Goal: Task Accomplishment & Management: Manage account settings

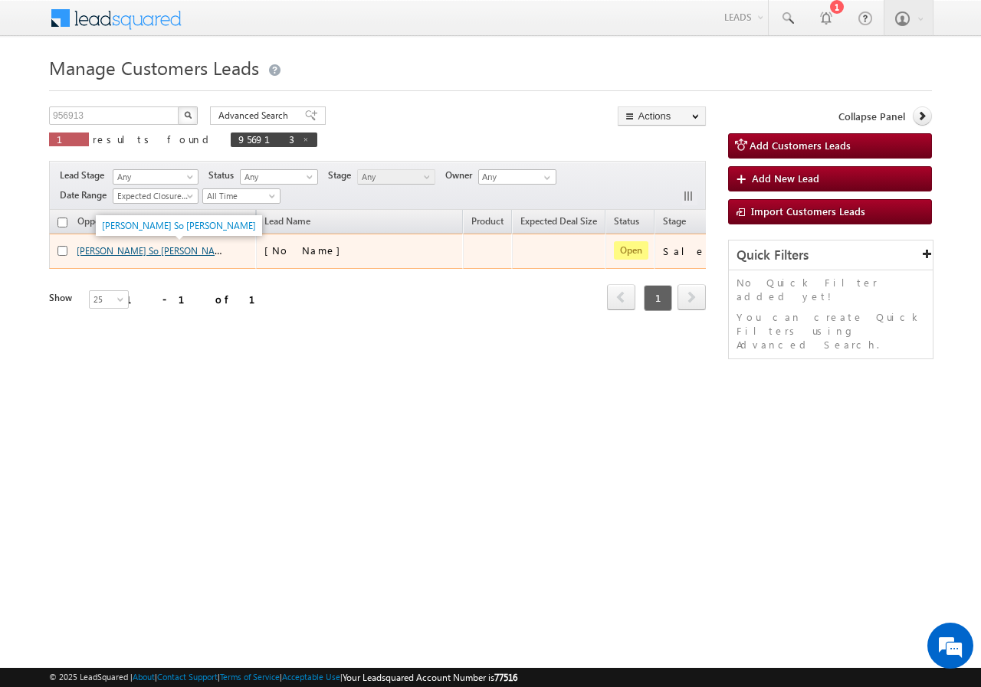
click at [96, 253] on link "[PERSON_NAME] So [PERSON_NAME]" at bounding box center [154, 250] width 154 height 13
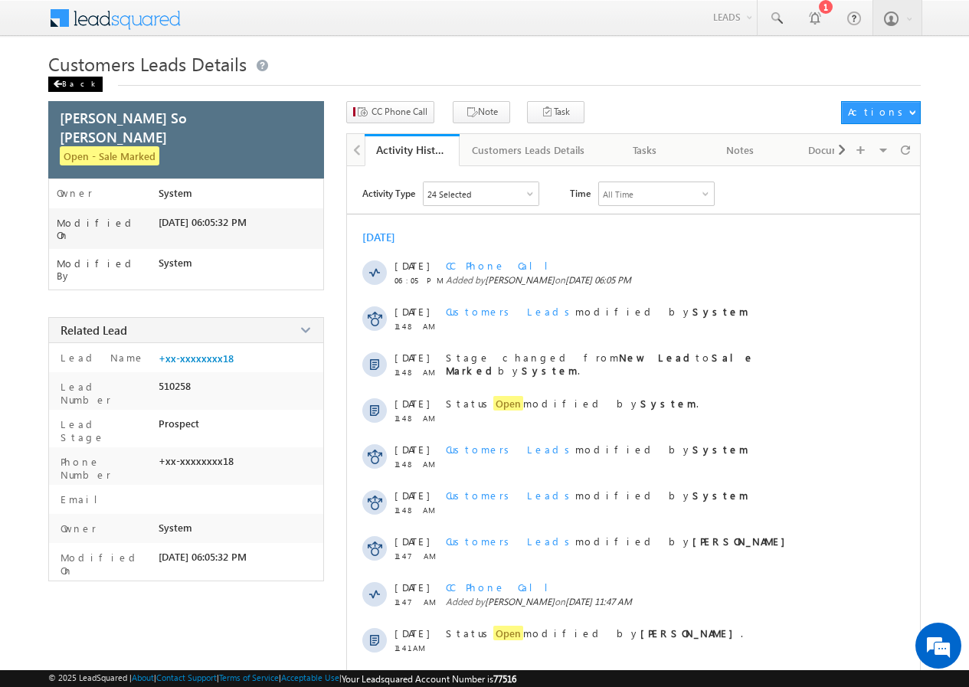
click at [70, 85] on div "Back" at bounding box center [75, 84] width 54 height 15
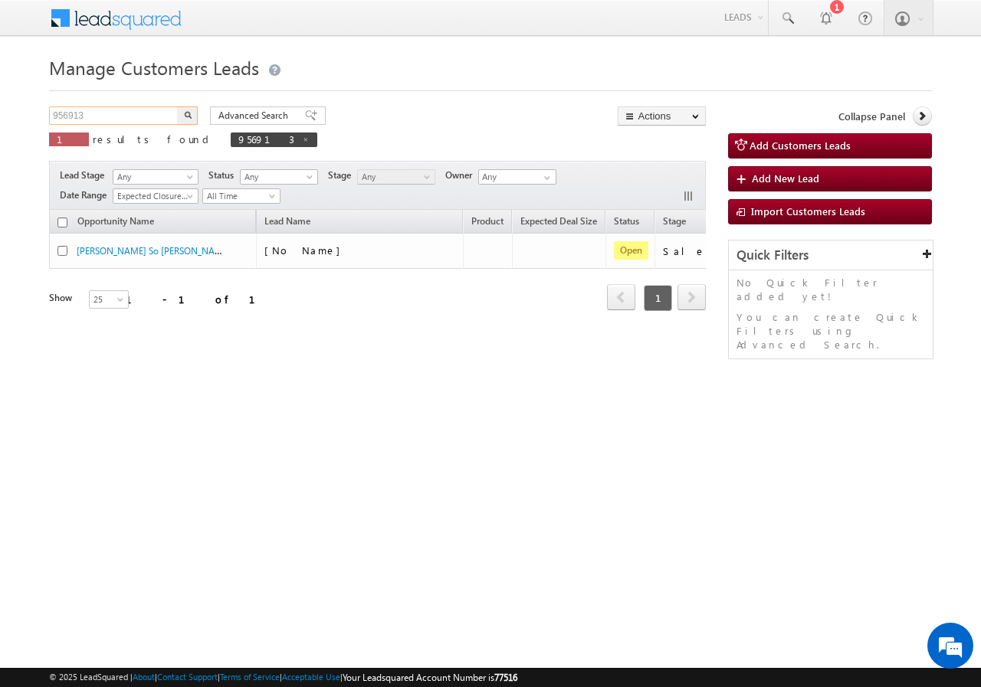
click at [126, 115] on input "956913" at bounding box center [114, 115] width 131 height 18
paste input "1810"
drag, startPoint x: 172, startPoint y: 116, endPoint x: 184, endPoint y: 115, distance: 11.5
click at [174, 115] on input "951810" at bounding box center [114, 115] width 131 height 18
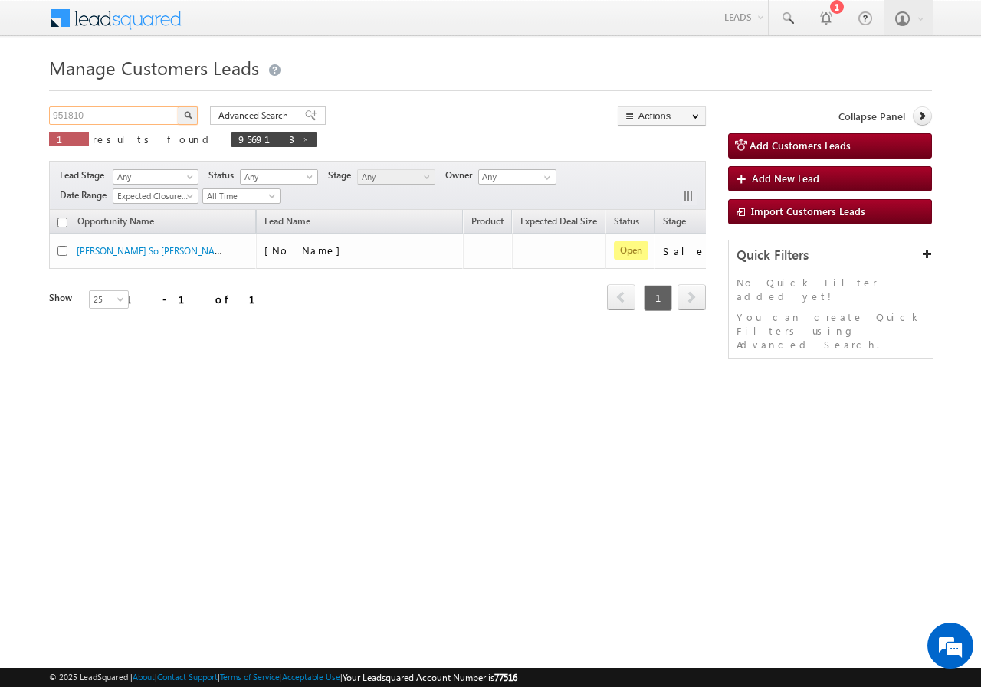
type input "951810"
click at [185, 115] on img "button" at bounding box center [188, 115] width 8 height 8
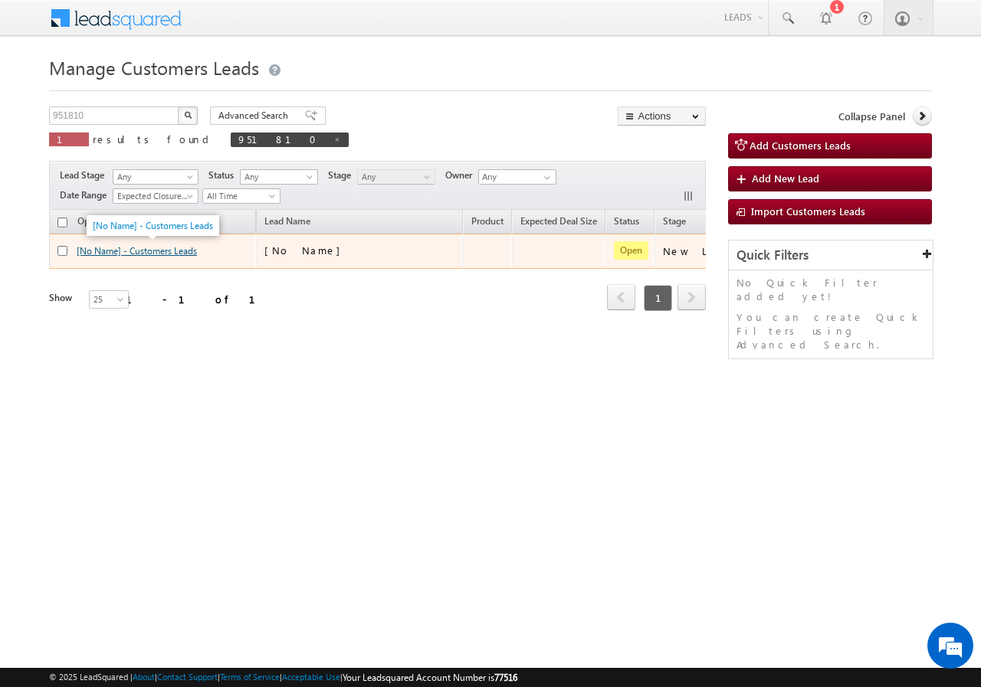
click at [146, 251] on link "[No Name] - Customers Leads" at bounding box center [137, 250] width 120 height 11
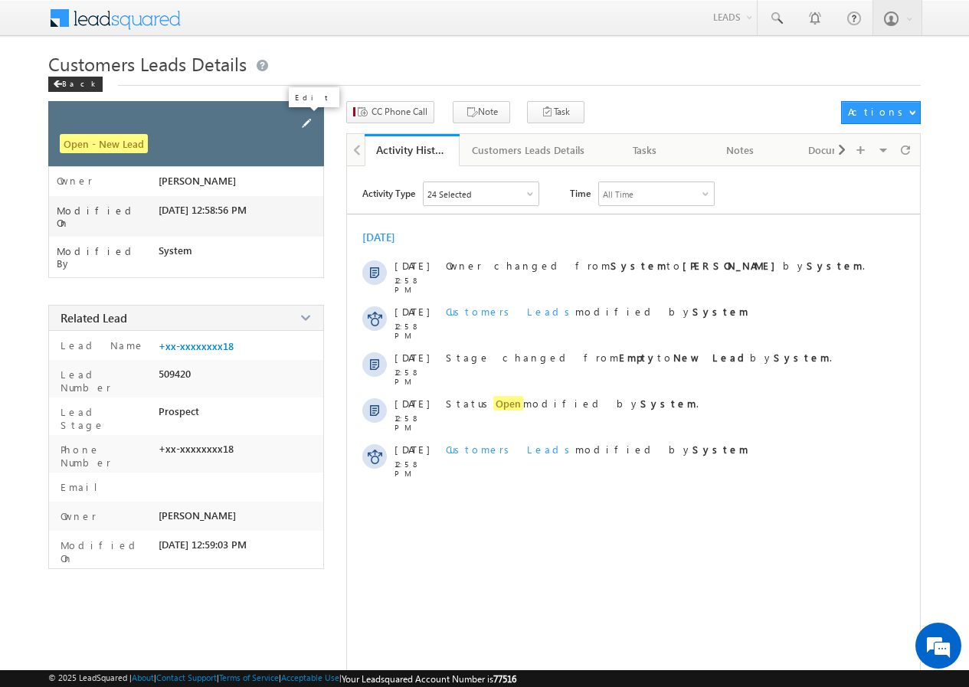
click at [303, 122] on span at bounding box center [306, 123] width 17 height 17
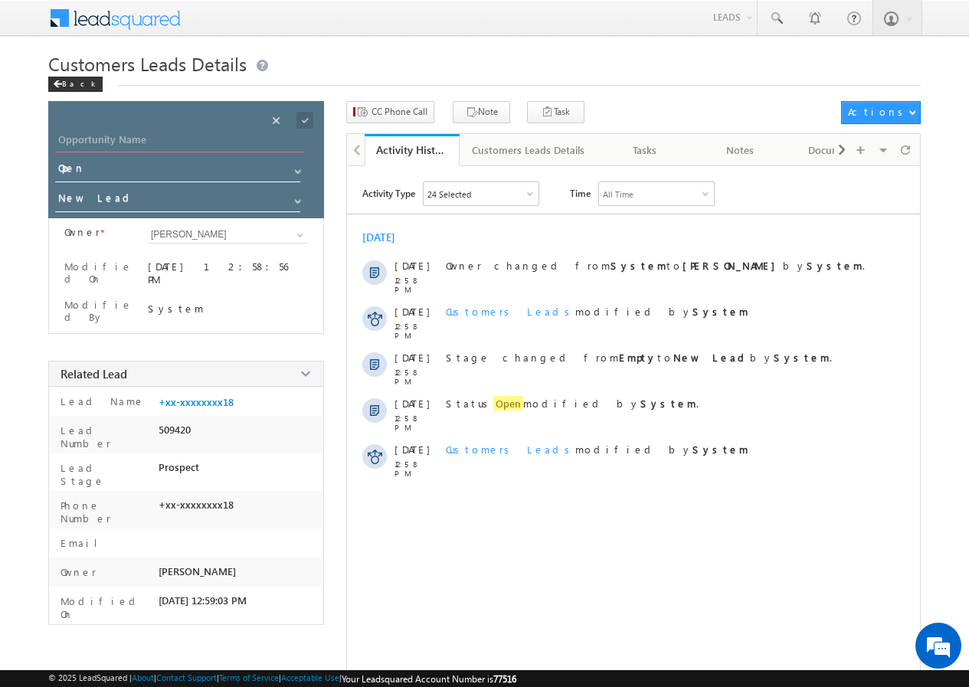
click at [126, 139] on input "Opportunity Name" at bounding box center [179, 141] width 249 height 21
paste input "Chand babu"
click at [96, 139] on input "Chand babu" at bounding box center [179, 141] width 249 height 21
type input "Chand Babu"
click at [304, 120] on span at bounding box center [304, 120] width 17 height 17
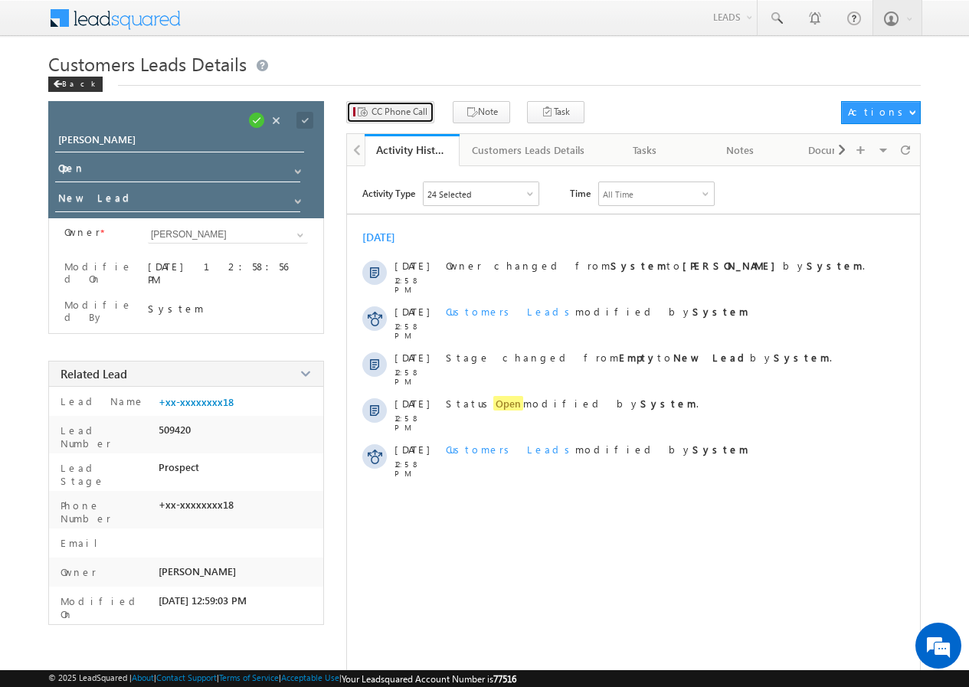
click at [394, 116] on span "CC Phone Call" at bounding box center [400, 112] width 56 height 14
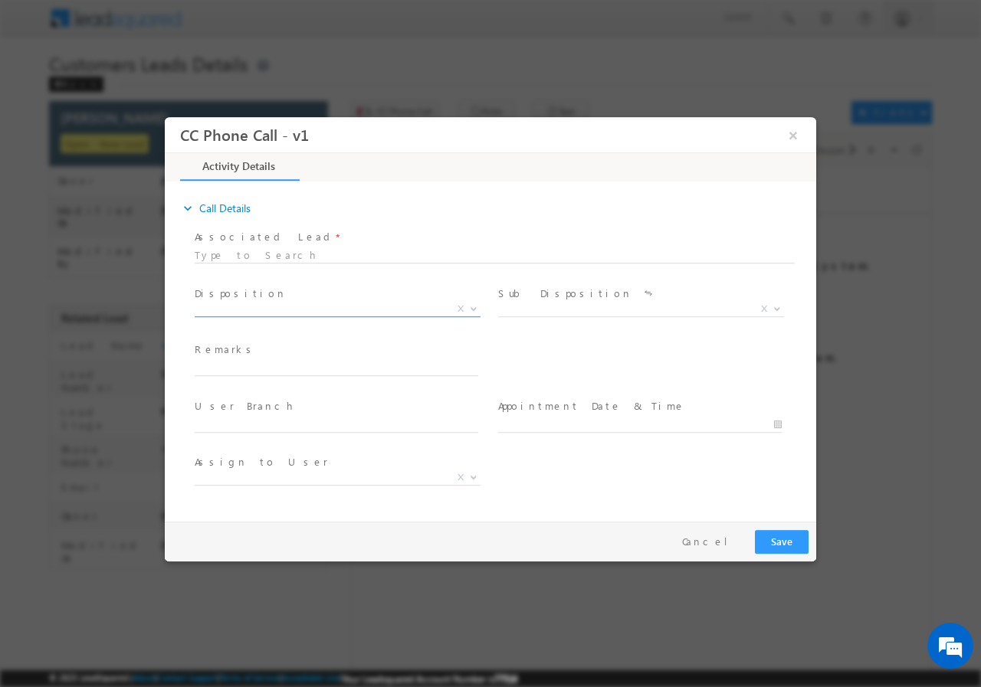
click at [276, 305] on span "X" at bounding box center [338, 308] width 286 height 15
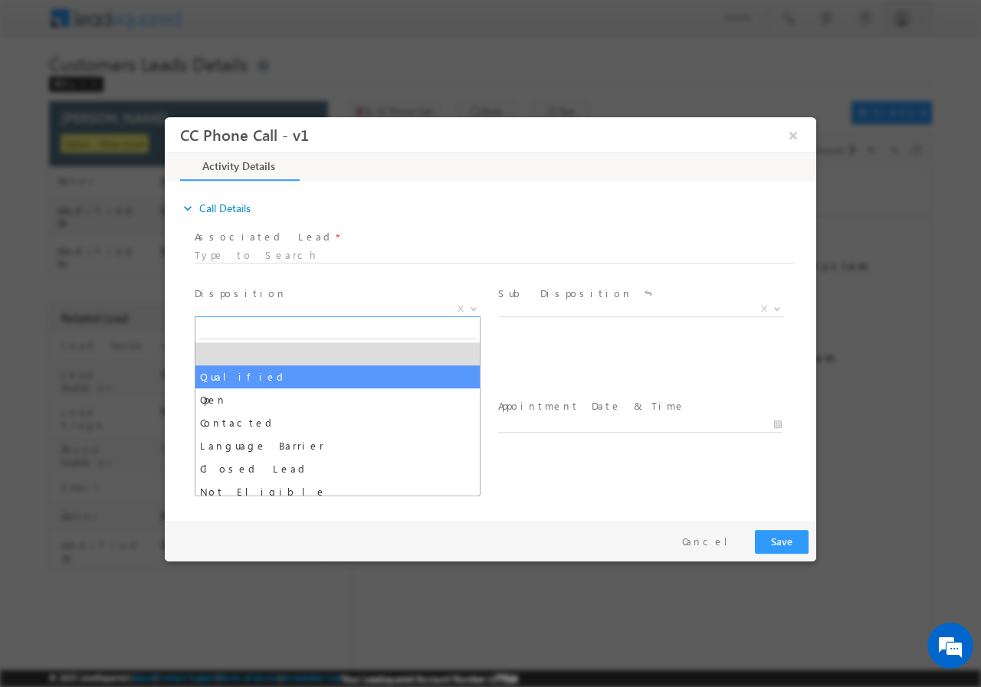
select select "Qualified"
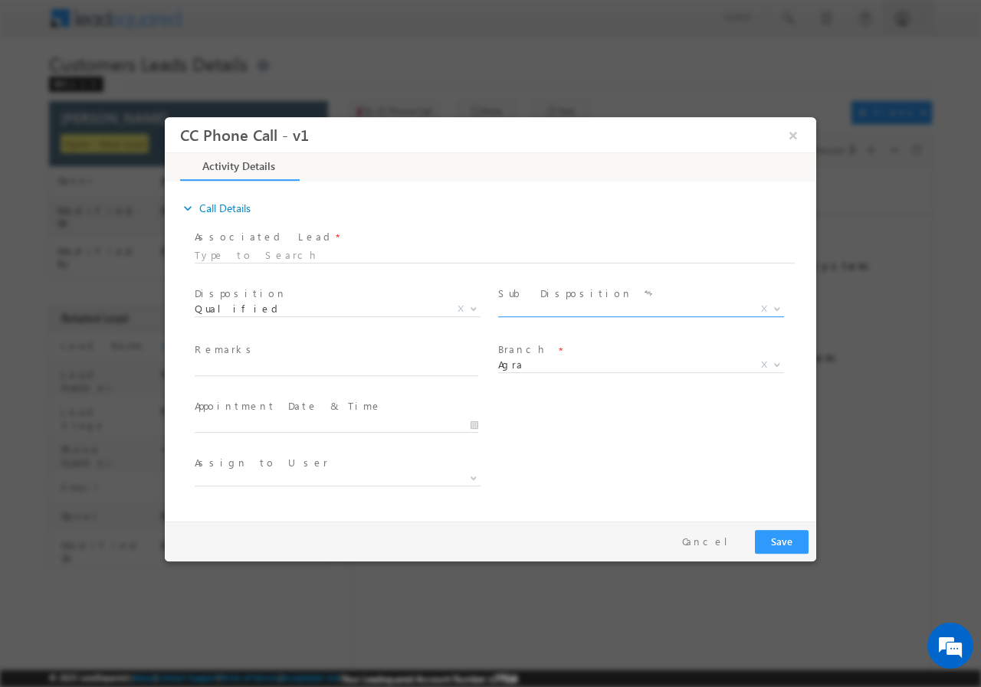
click at [551, 317] on span "X" at bounding box center [641, 311] width 286 height 15
click at [539, 311] on span "X" at bounding box center [641, 308] width 286 height 15
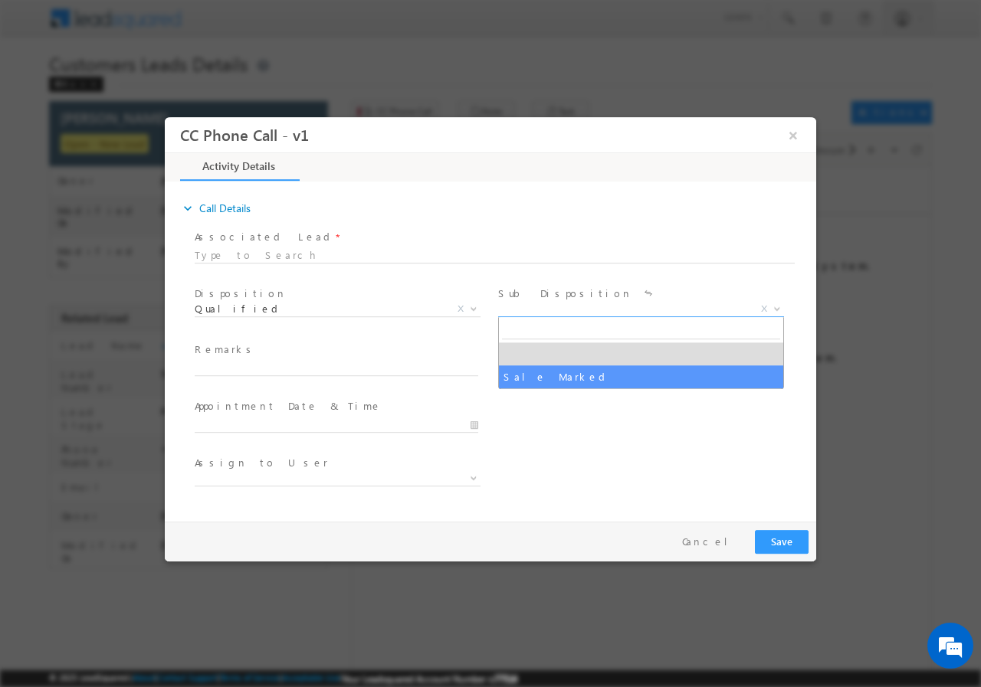
select select "Sale Marked"
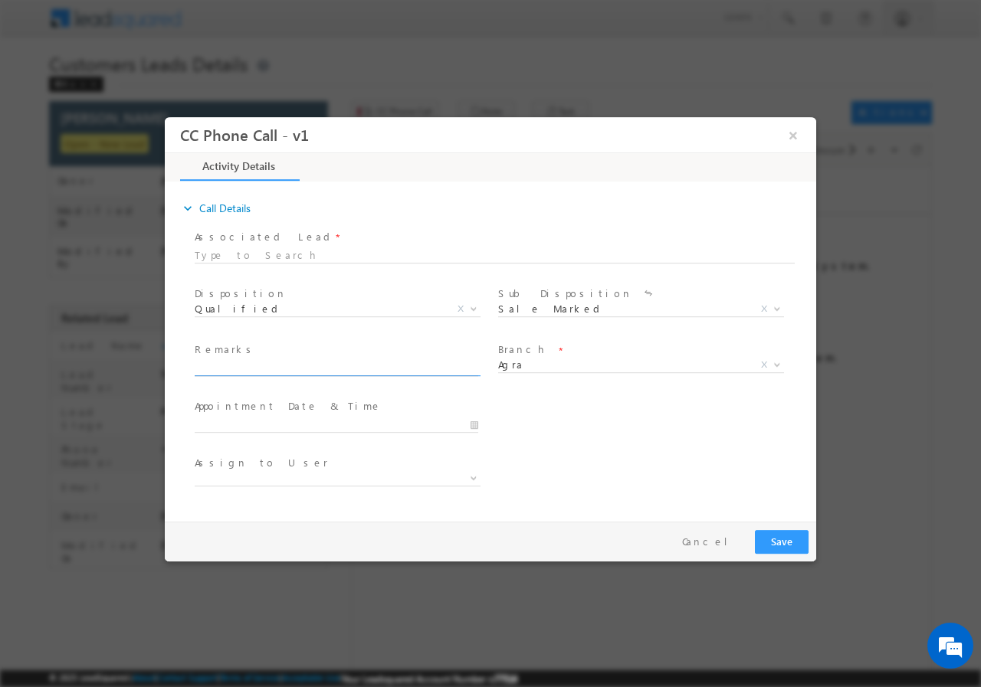
paste input "951810//VB_Interested//Chand babu//6395414218// flat purchase// pv-18L// loan r…"
click at [296, 365] on input "text" at bounding box center [336, 367] width 283 height 15
type input "951810//VB_Interested//Chand babu//6395414218// flat purchase// pv-18L// loan r…"
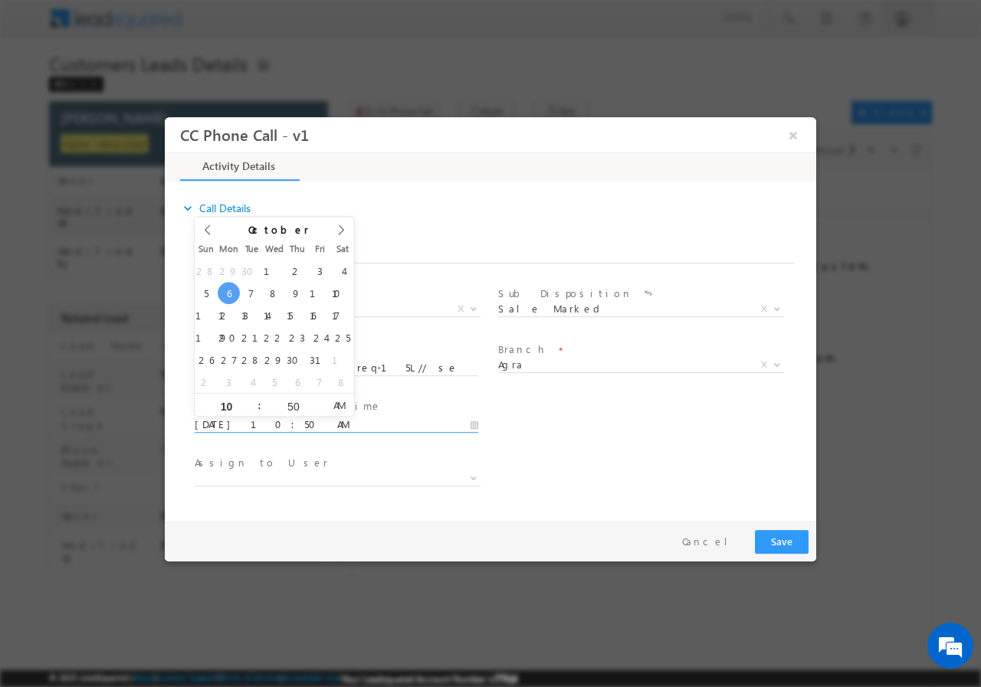
click at [476, 423] on input "10/06/2025 10:50 AM" at bounding box center [336, 424] width 283 height 15
type input "10/10/2025 11:50 AM"
type input "11"
click at [257, 399] on span at bounding box center [252, 398] width 11 height 11
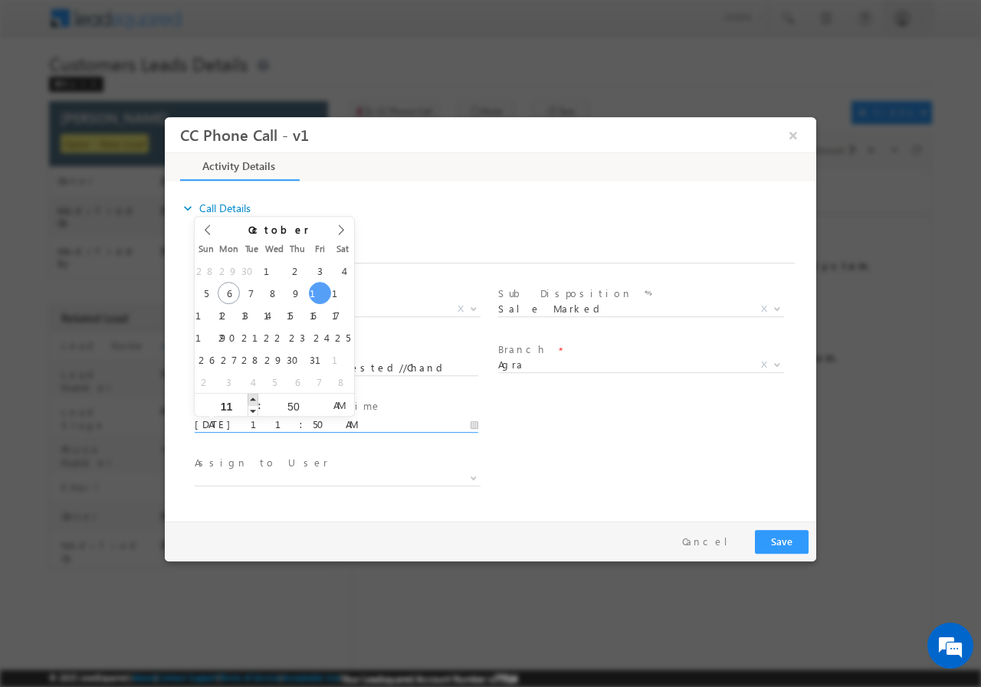
type input "10/10/2025 12:50 PM"
type input "12"
click at [257, 399] on span at bounding box center [252, 398] width 11 height 11
click at [290, 405] on input "50" at bounding box center [293, 406] width 64 height 10
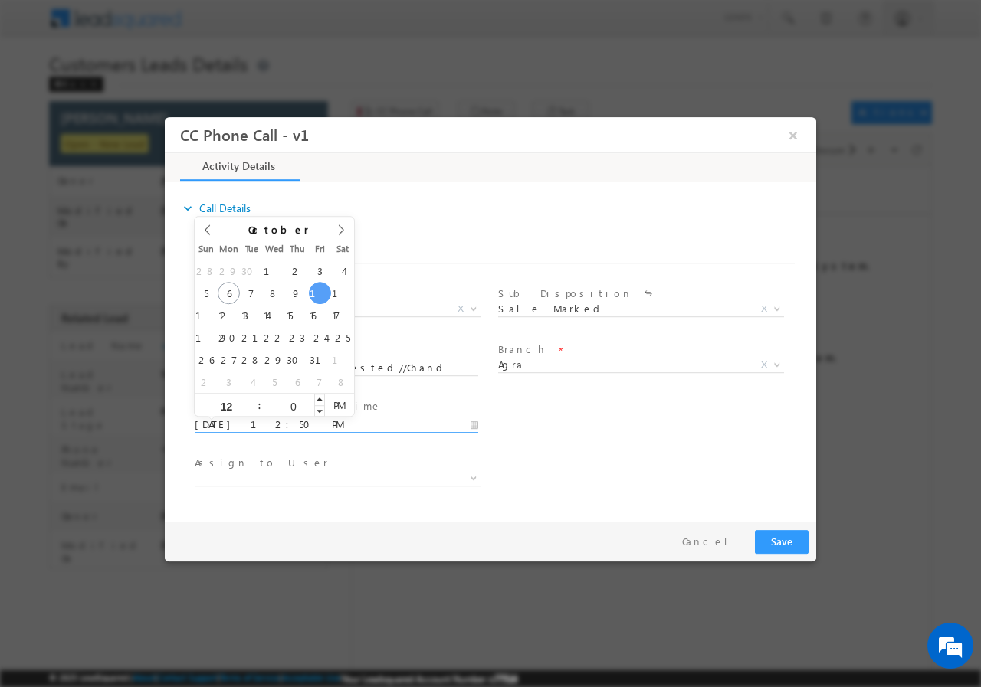
type input "00"
type input "10/10/2025 12:00 PM"
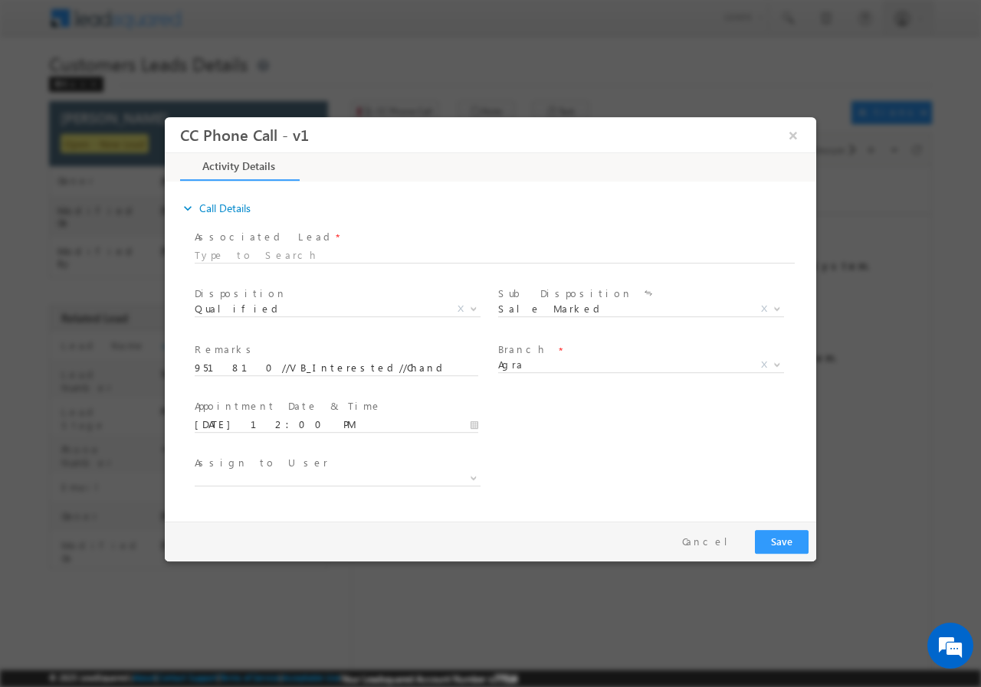
click at [664, 434] on div "User Branch * Appointment Date & Time * 10/10/2025 12:00 PM" at bounding box center [504, 423] width 624 height 57
click at [552, 360] on span "Agra" at bounding box center [622, 364] width 249 height 14
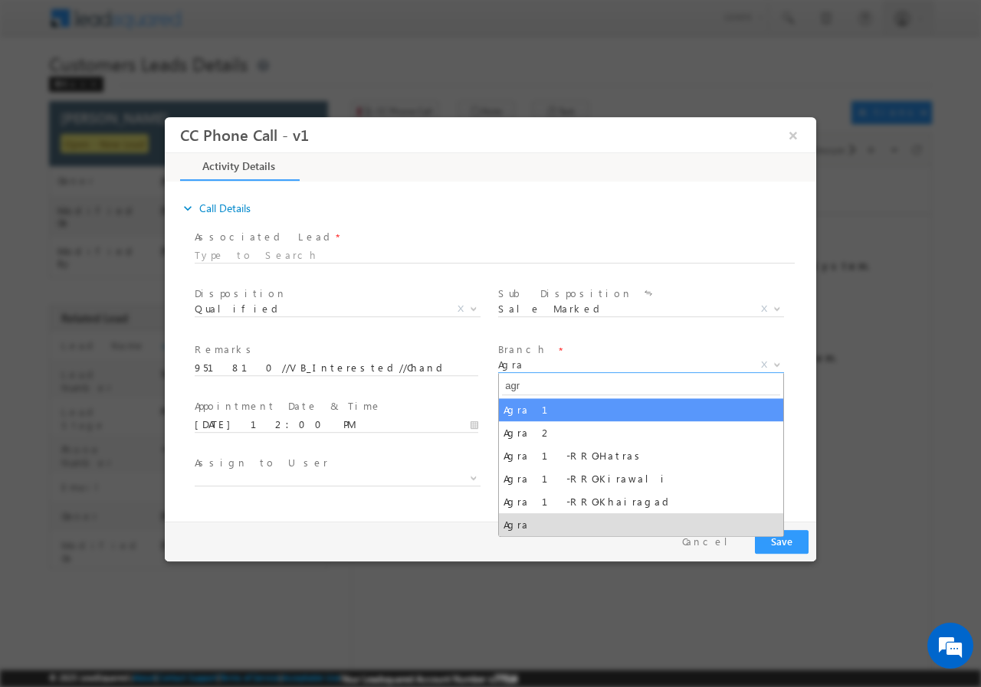
type input "agr"
select select "Agra 1"
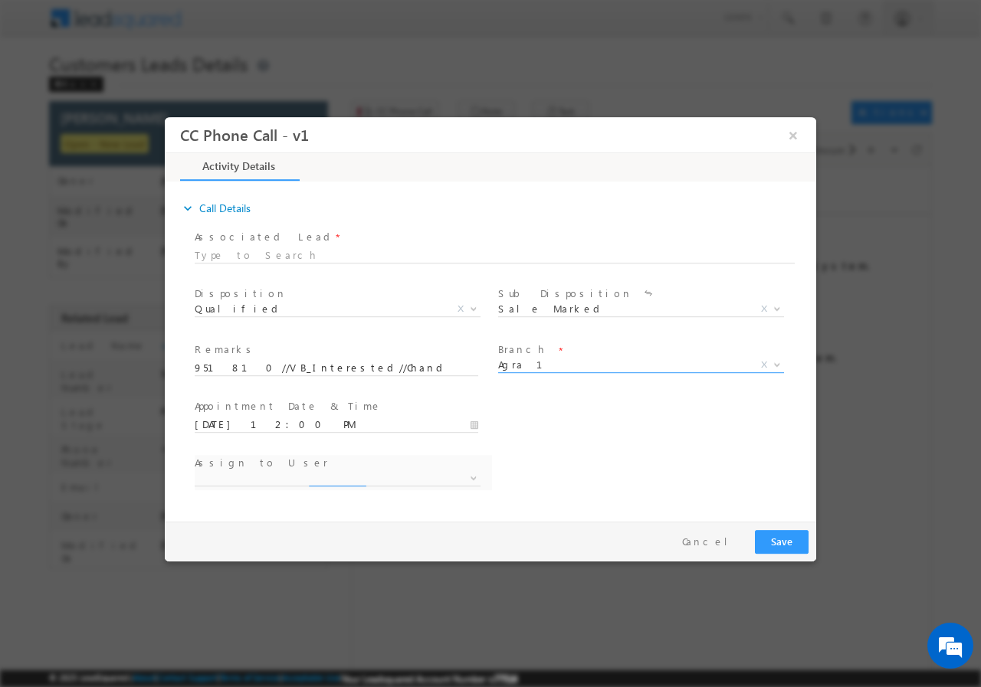
select select "abhishek.parashar1@sgrlimited.in"
click at [306, 480] on span "abhishek.parashar1@sgrlimited.in" at bounding box center [319, 477] width 249 height 14
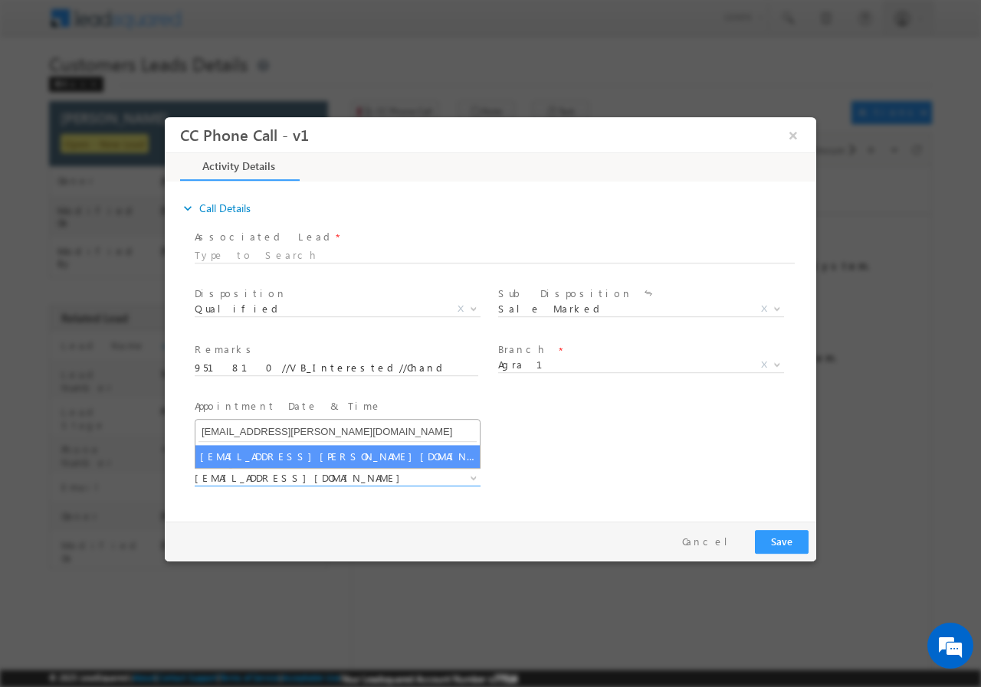
type input "sani.tomar@sgrlimited.in"
select select "sani.tomar@sgrlimited.in"
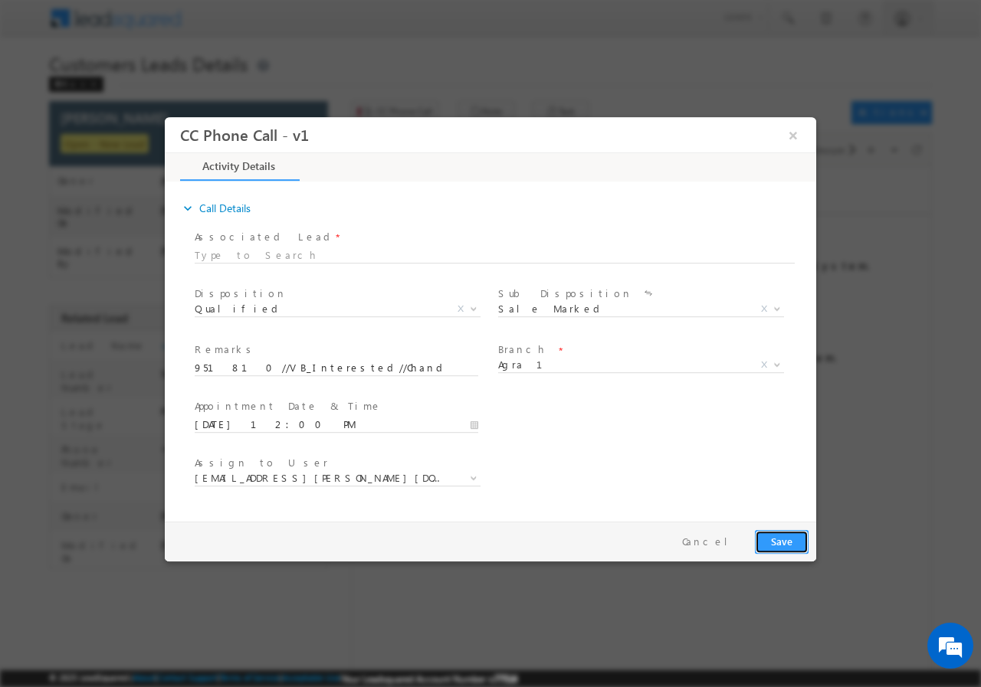
click at [781, 540] on button "Save" at bounding box center [782, 541] width 54 height 24
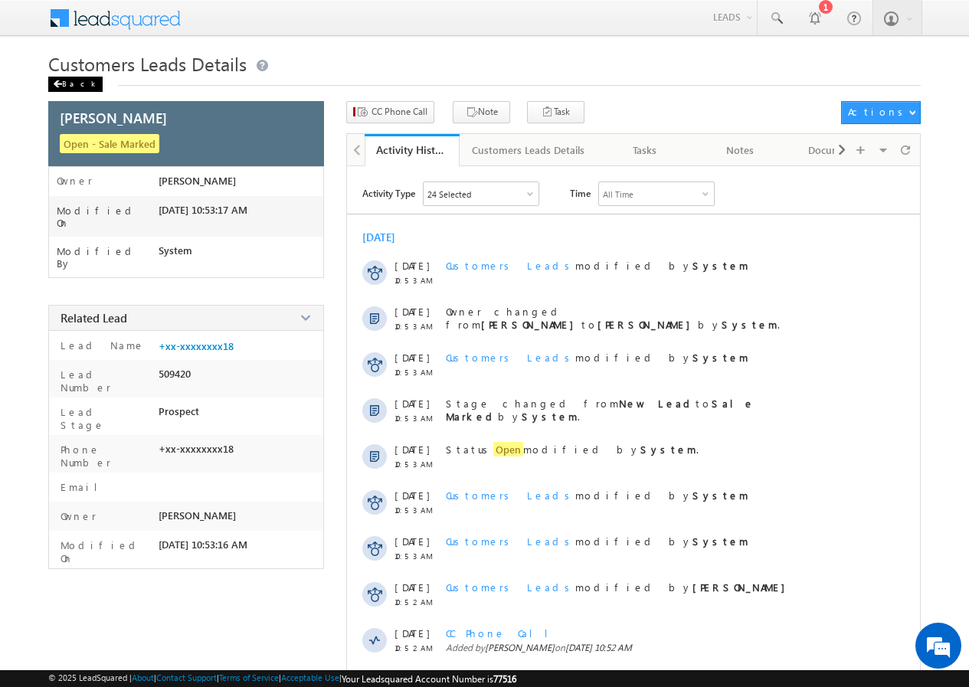
click at [71, 88] on div "Back" at bounding box center [75, 84] width 54 height 15
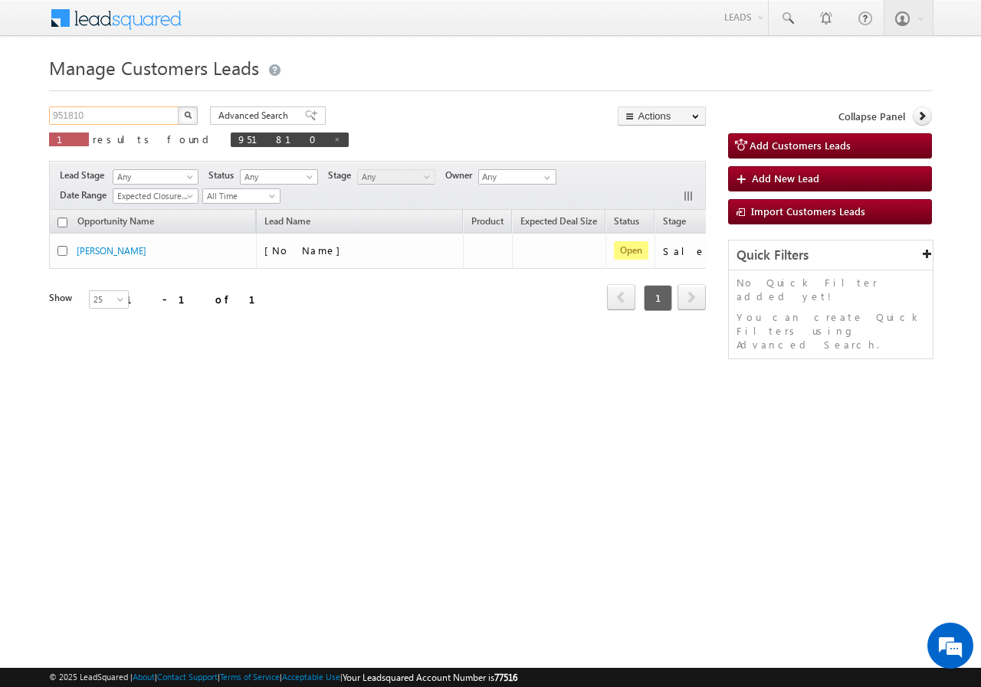
click at [110, 119] on input "951810" at bounding box center [114, 115] width 131 height 18
paste input "60893"
type input "960893"
click at [188, 113] on img "button" at bounding box center [188, 115] width 8 height 8
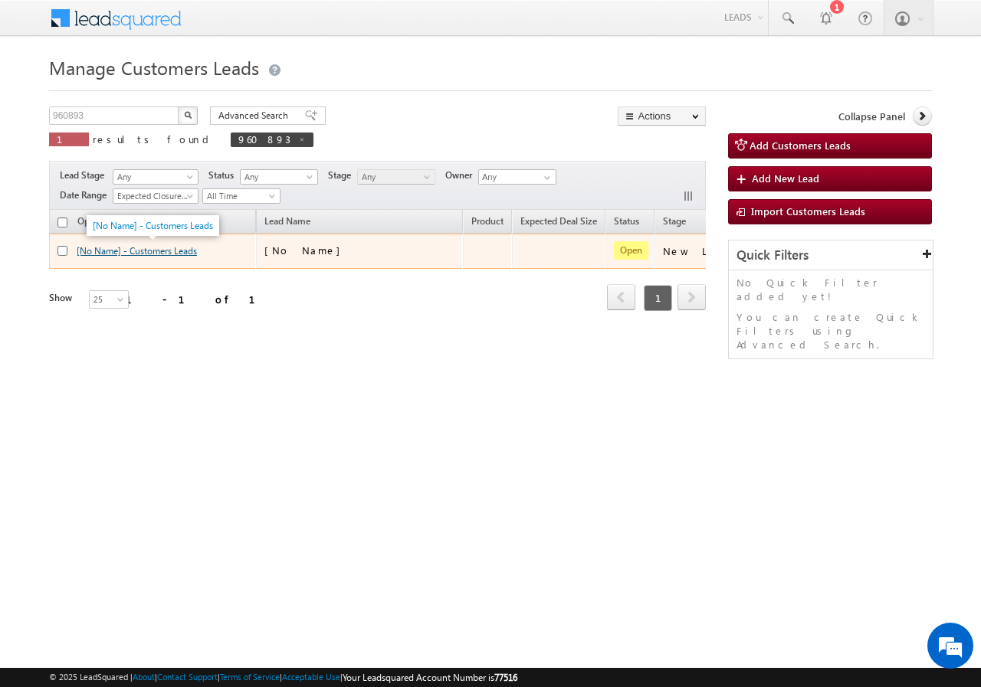
click at [147, 251] on link "[No Name] - Customers Leads" at bounding box center [137, 250] width 120 height 11
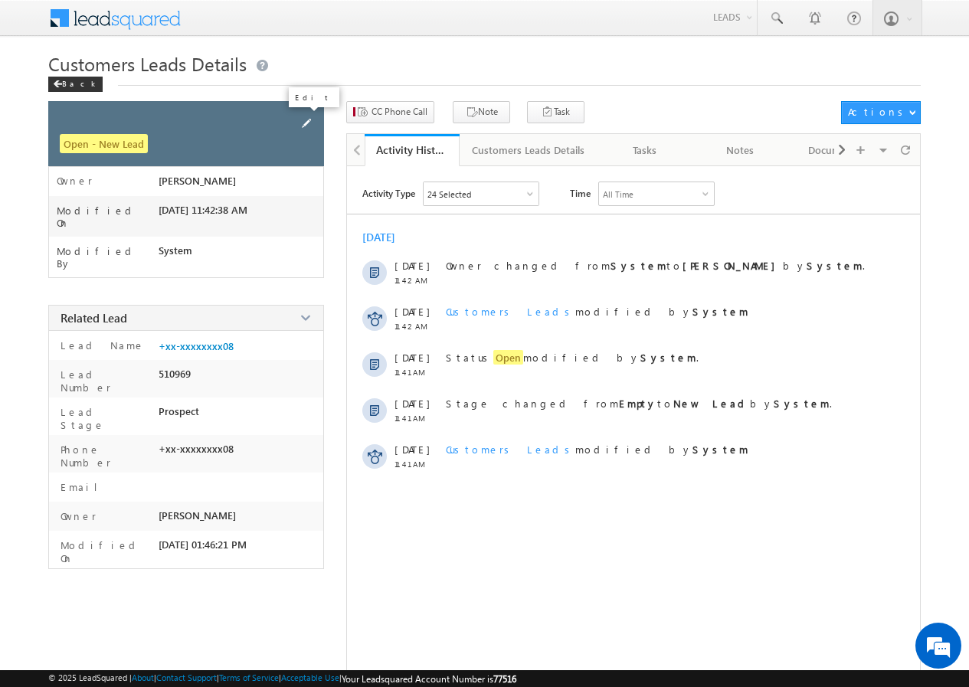
click at [306, 124] on span at bounding box center [306, 123] width 17 height 17
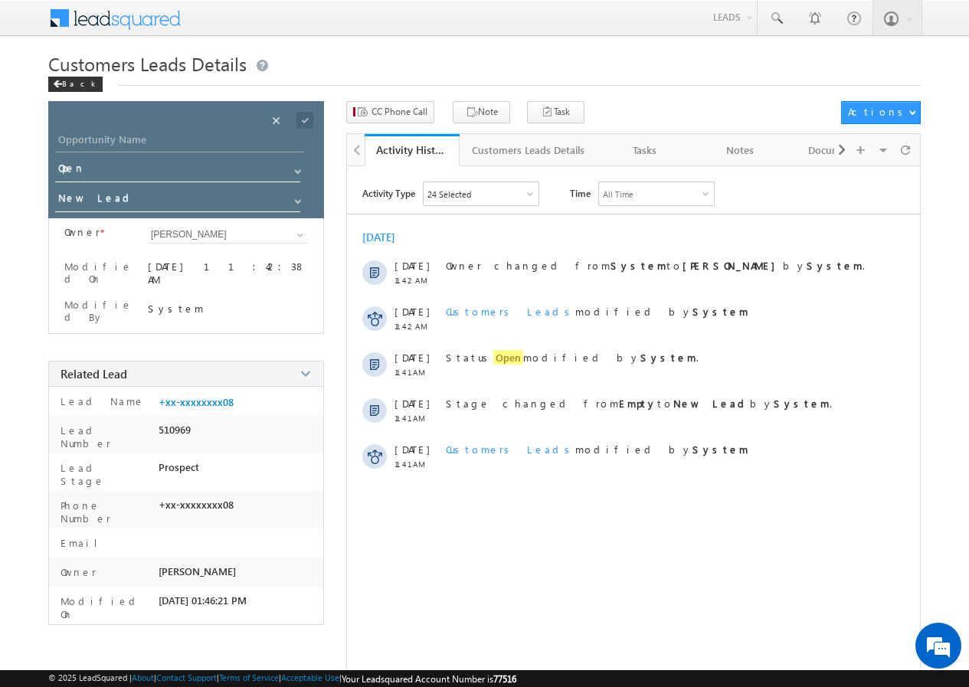
drag, startPoint x: 153, startPoint y: 127, endPoint x: 142, endPoint y: 135, distance: 13.2
click at [152, 129] on div "Opportunity Name * Opportunity Name * Status * Status * Open Won Lost *" at bounding box center [186, 159] width 276 height 117
click at [142, 135] on input "Opportunity Name" at bounding box center [179, 141] width 249 height 21
paste input "Ravikant Paliya"
type input "Ravikant Paliya"
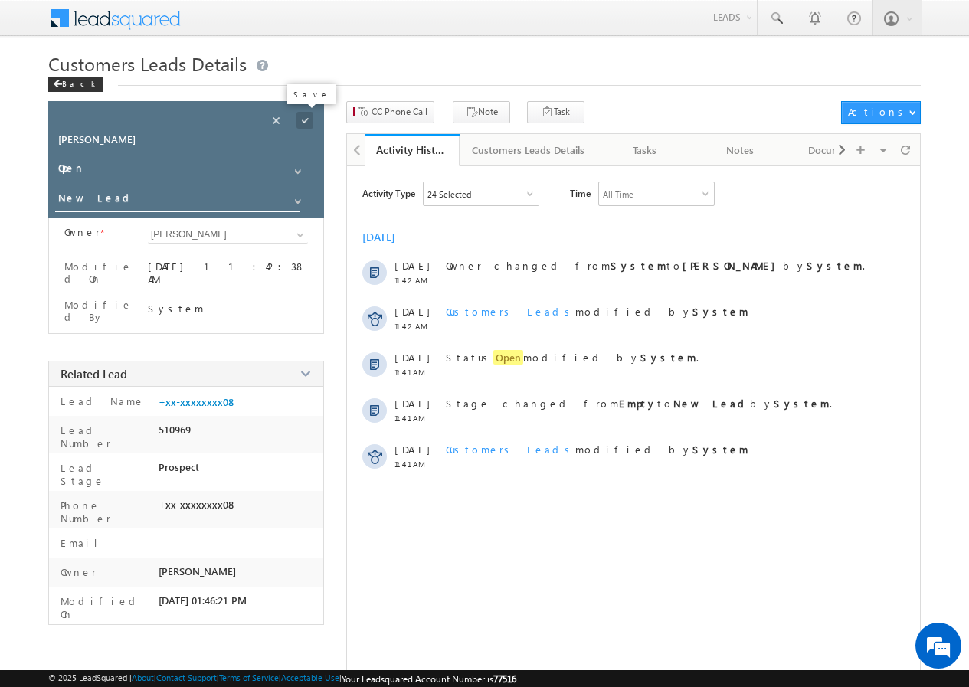
click at [309, 120] on span at bounding box center [304, 120] width 17 height 17
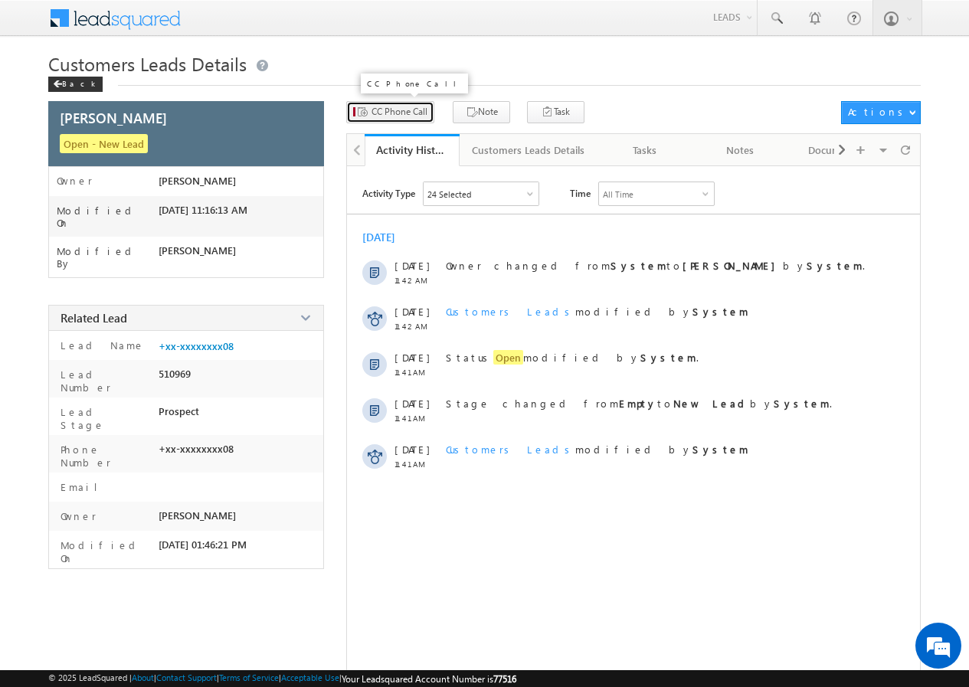
click at [391, 109] on span "CC Phone Call" at bounding box center [400, 112] width 56 height 14
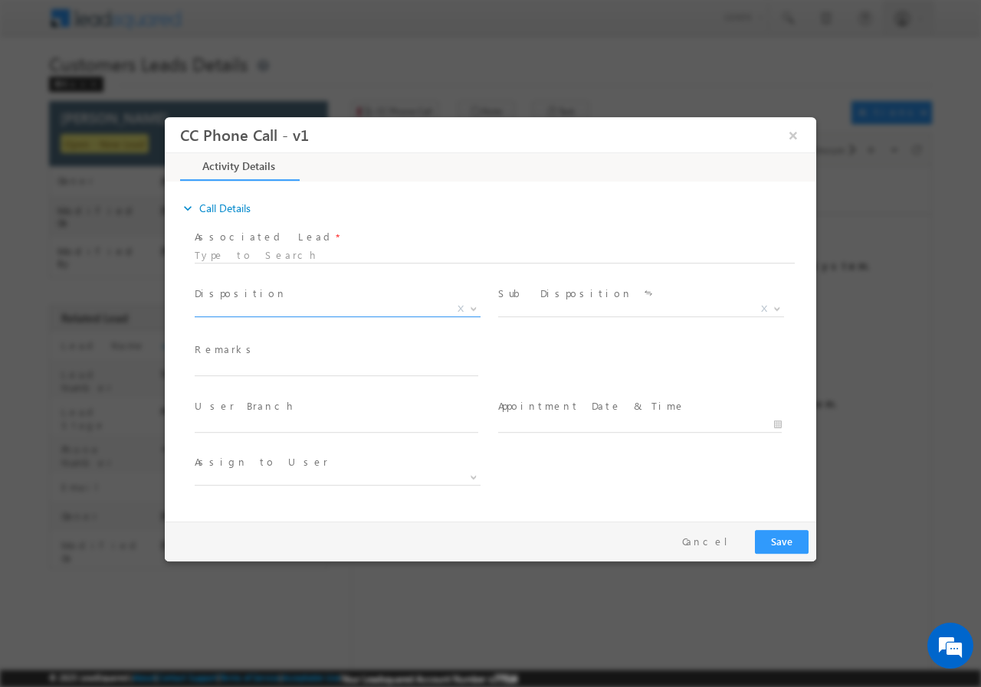
click at [318, 313] on span "X" at bounding box center [338, 308] width 286 height 15
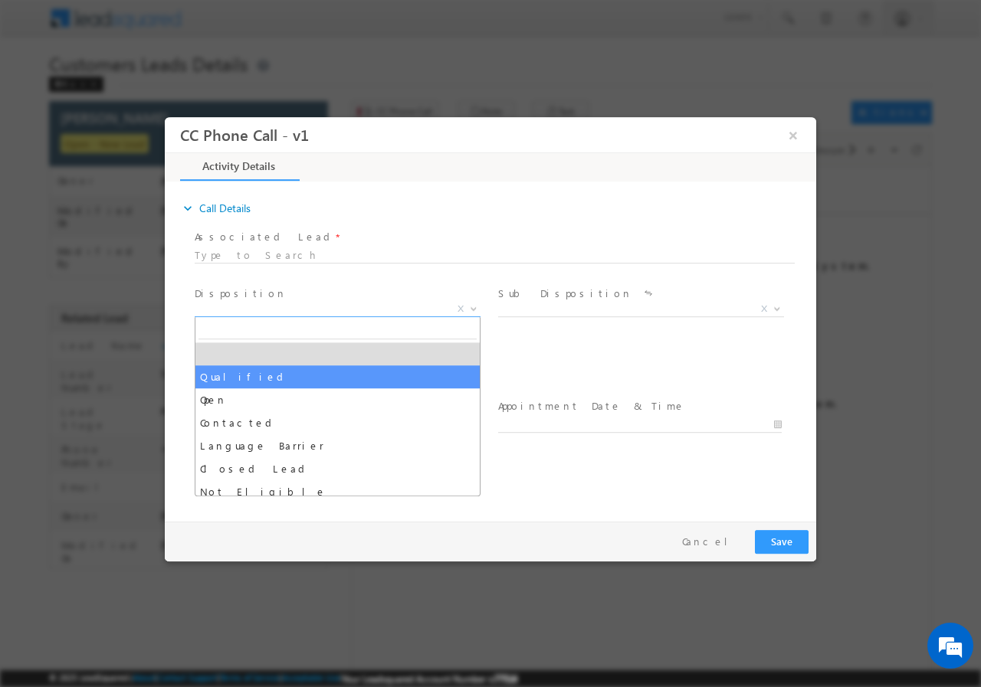
select select "Qualified"
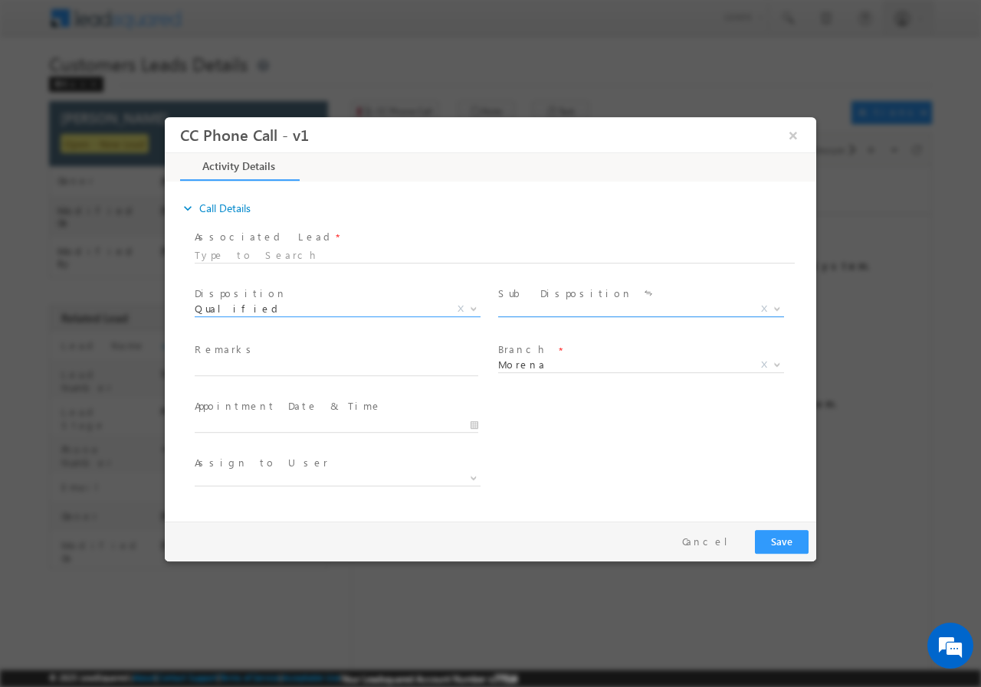
click at [554, 303] on span "X" at bounding box center [641, 308] width 286 height 15
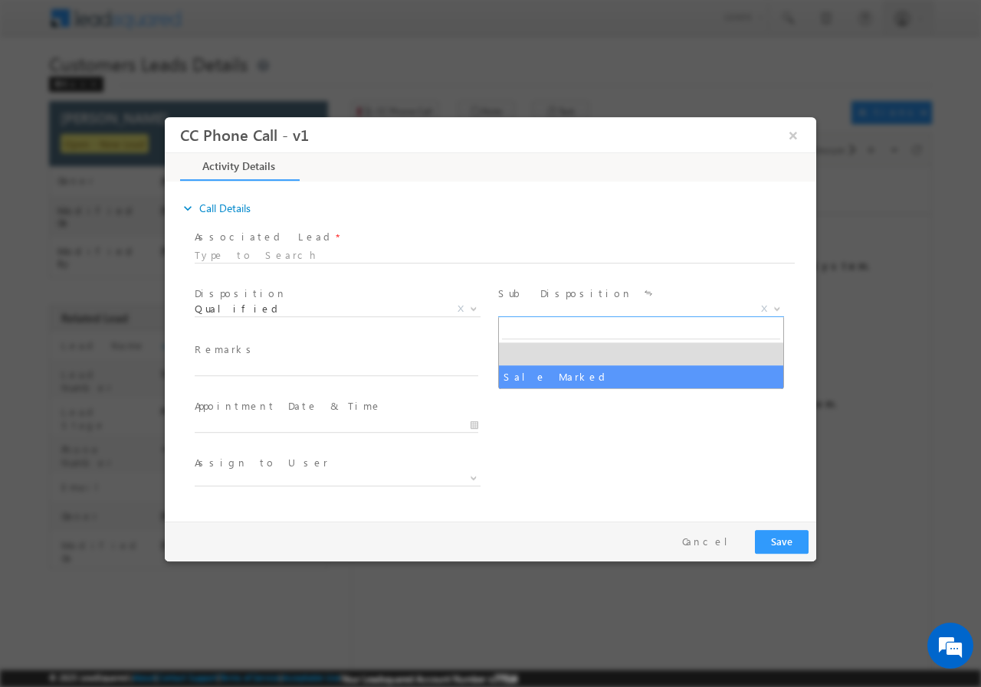
select select "Sale Marked"
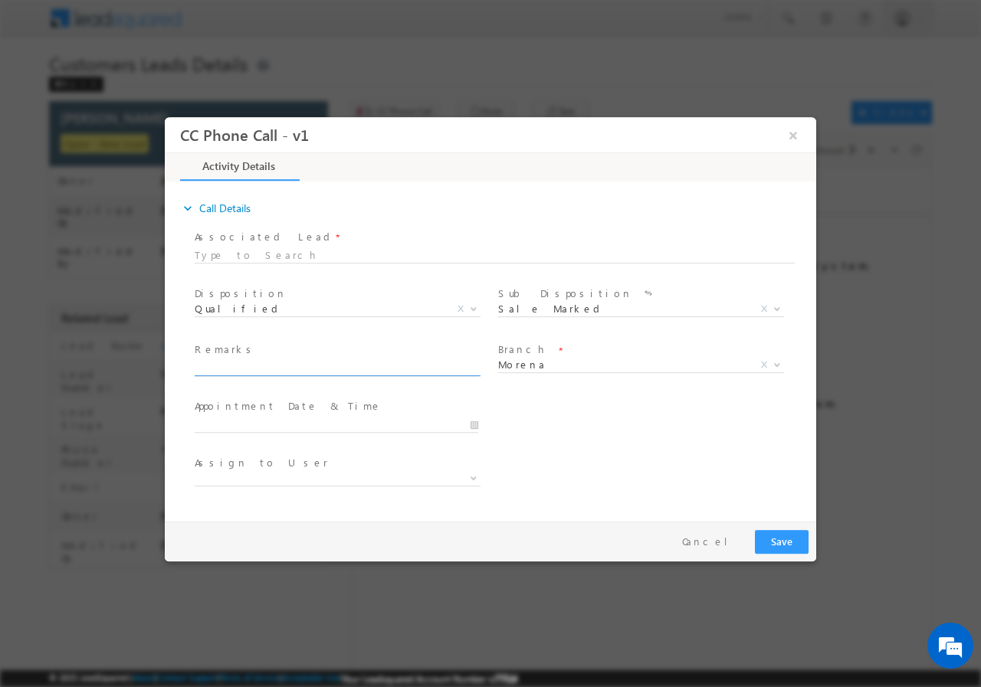
click at [335, 369] on input "text" at bounding box center [336, 367] width 283 height 15
paste input "960893//VB_Interested//Ravikant Paliya//9713257008// construction//loan req-20L…"
type input "960893//VB_Interested//Ravikant Paliya//9713257008// construction//loan req-20L…"
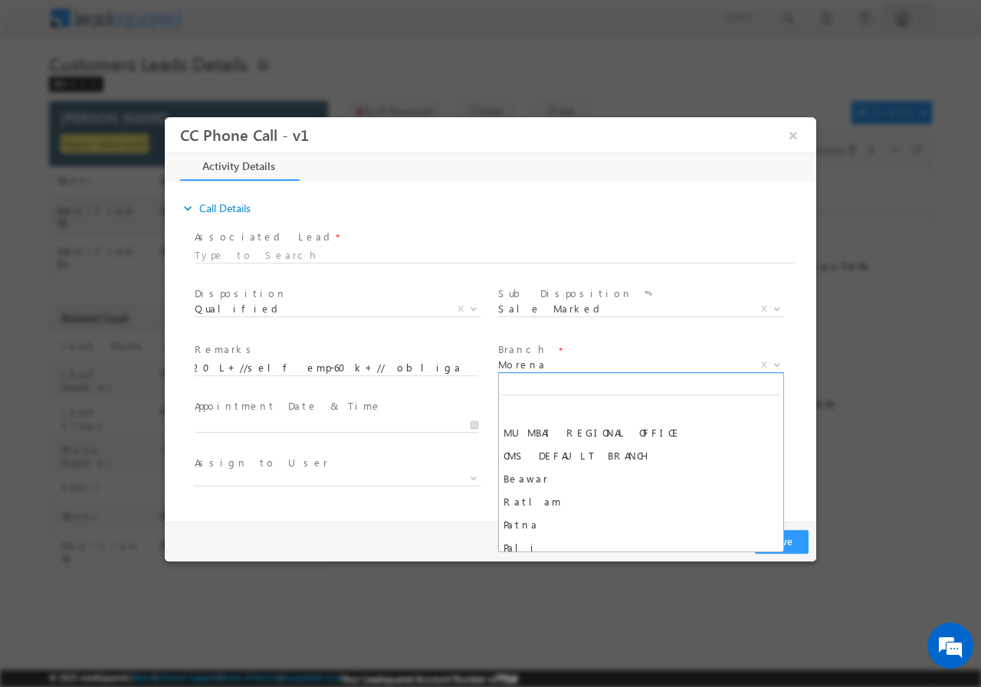
click at [564, 368] on span "Morena" at bounding box center [622, 364] width 249 height 14
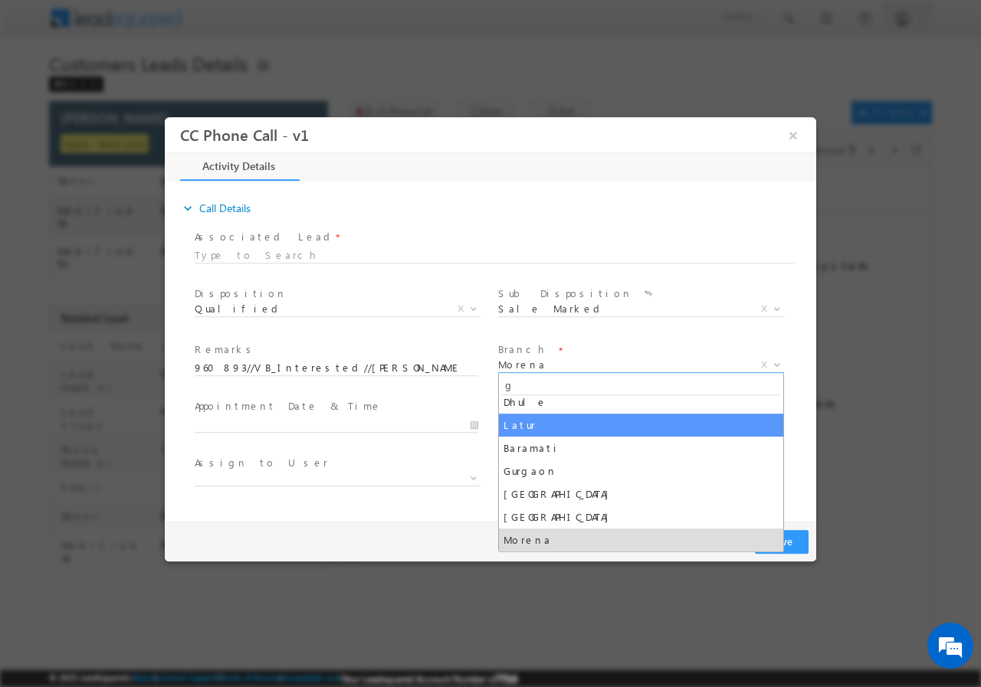
scroll to position [0, 0]
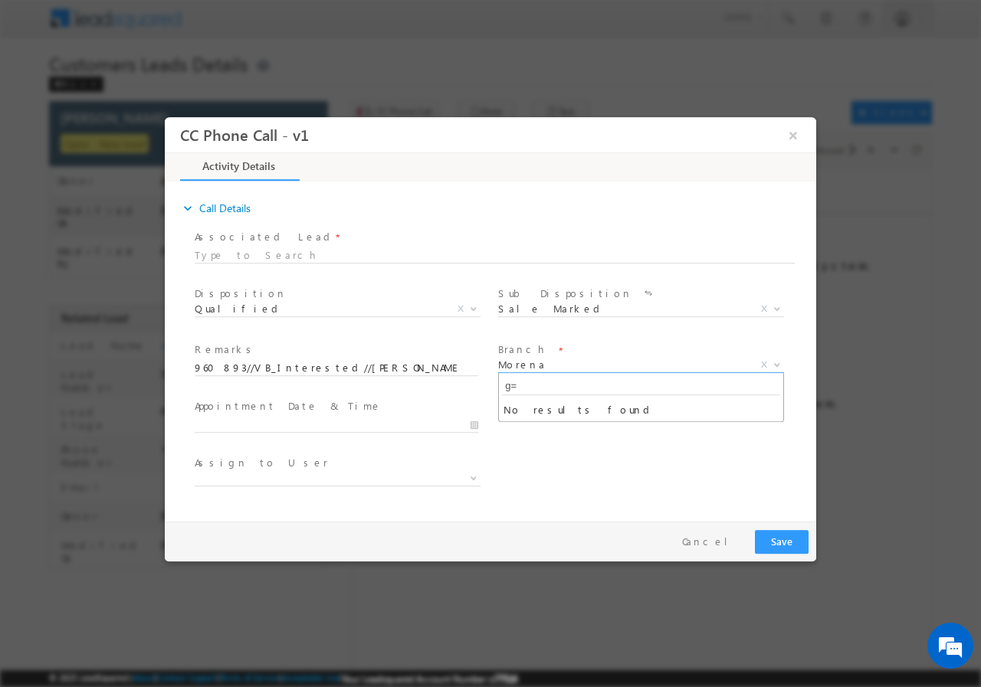
type input "g"
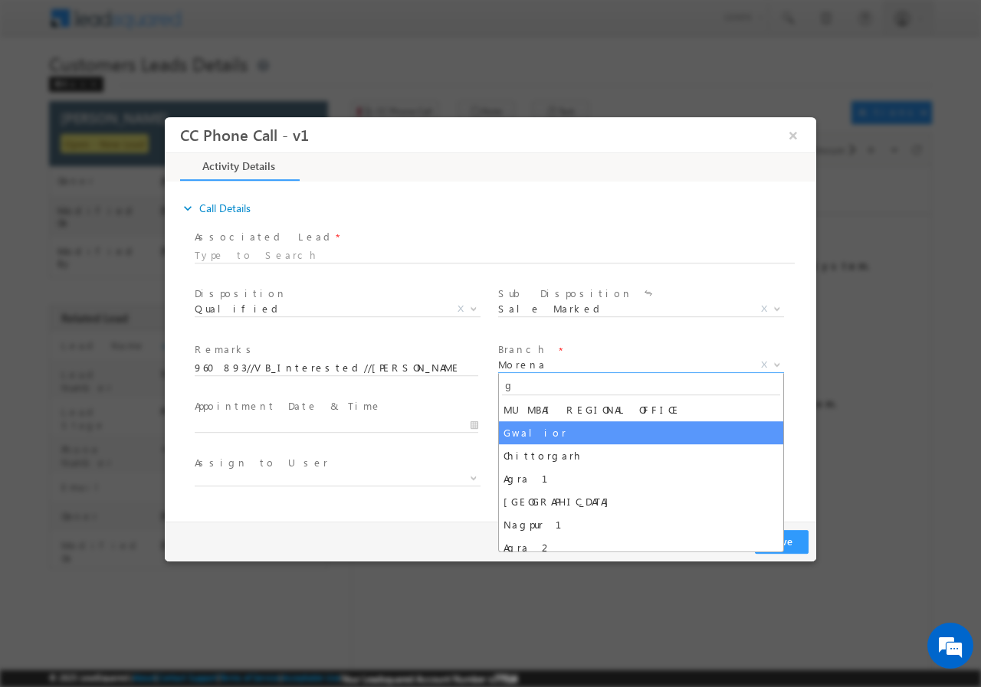
type input "gw"
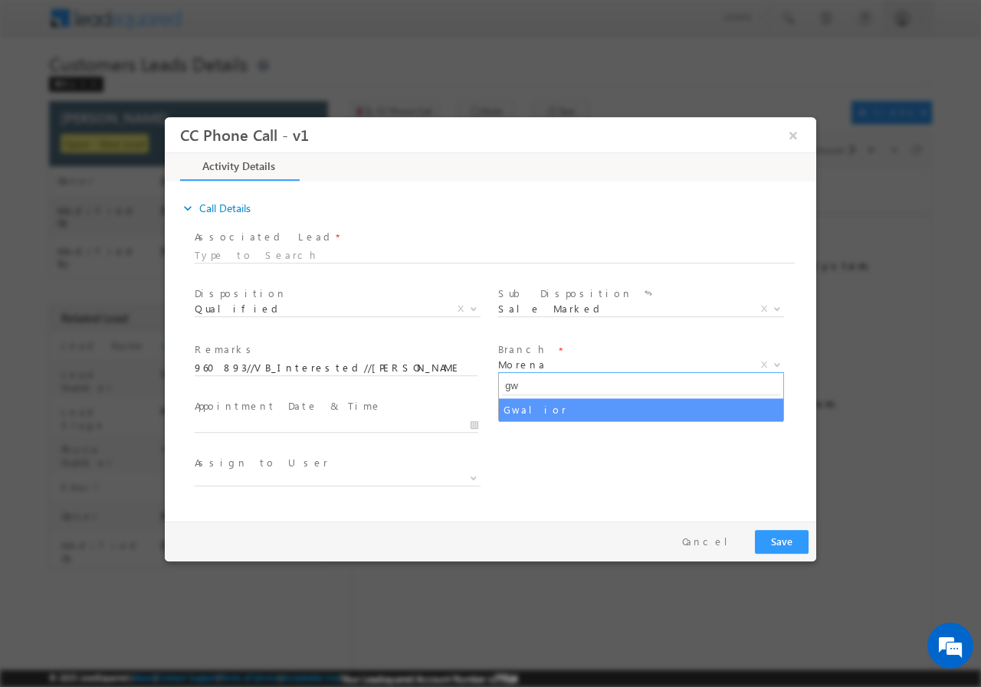
select select "Gwalior"
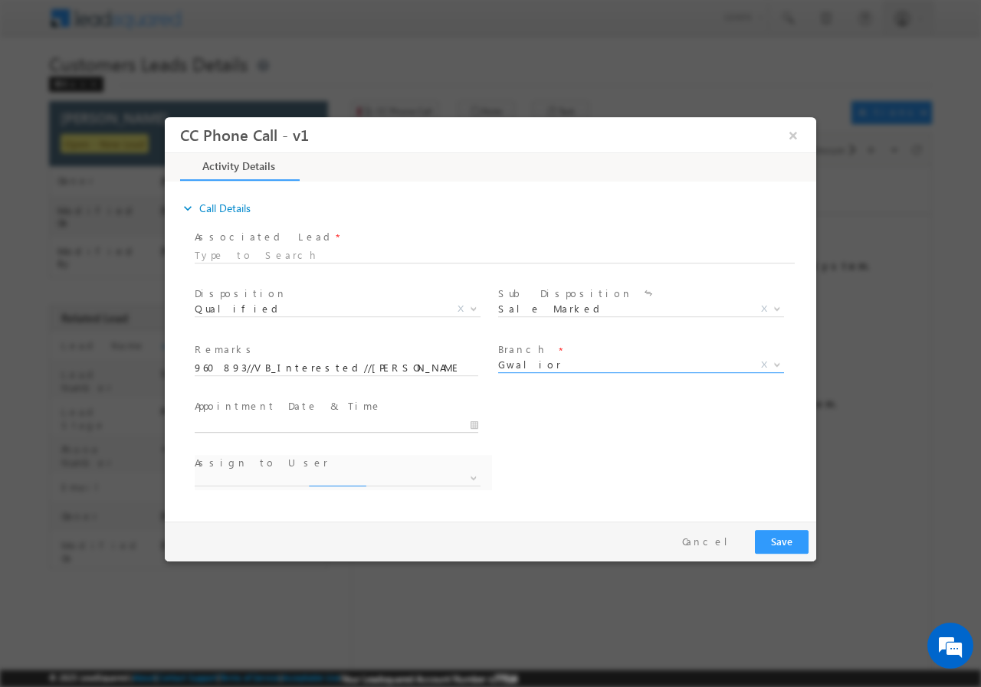
type input "10/06/2025 11:14 AM"
click at [470, 420] on input "10/06/2025 11:14 AM" at bounding box center [336, 424] width 283 height 15
select select "abhishek.sengar@sgrlimited.in"
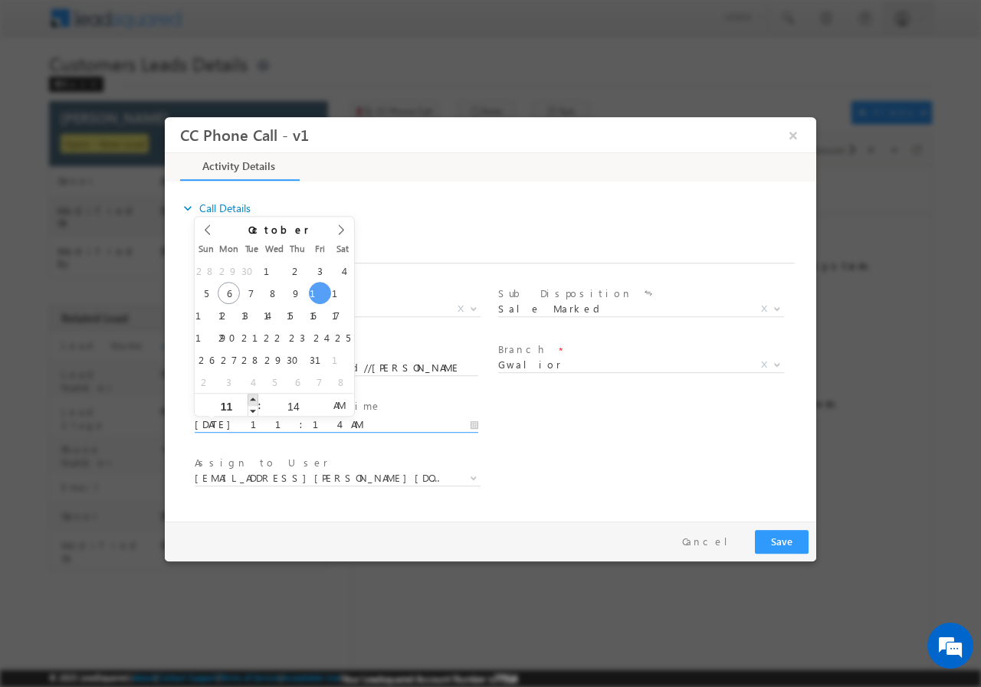
type input "10/10/2025 12:14 PM"
type input "12"
click at [250, 400] on span at bounding box center [252, 398] width 11 height 11
click at [296, 406] on input "14" at bounding box center [293, 406] width 64 height 10
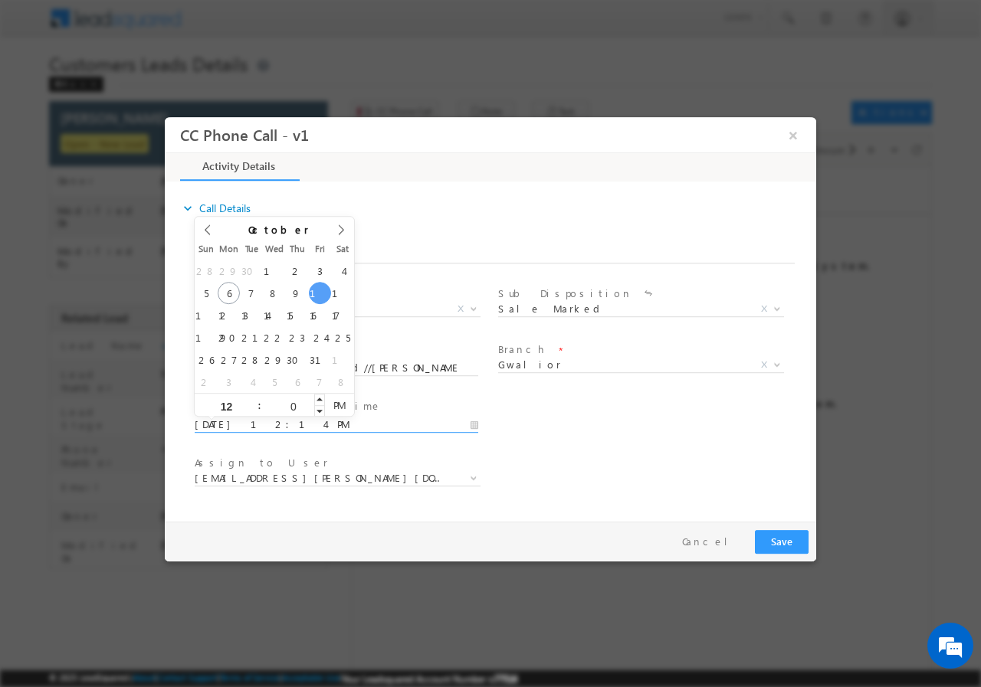
type input "00"
type input "10/10/2025 12:00 PM"
click at [601, 453] on div "Assign to User * abhishek.sengar@sgrlimited.in adarsh.sharma@sgrlimited.in ajay…" at bounding box center [504, 479] width 624 height 57
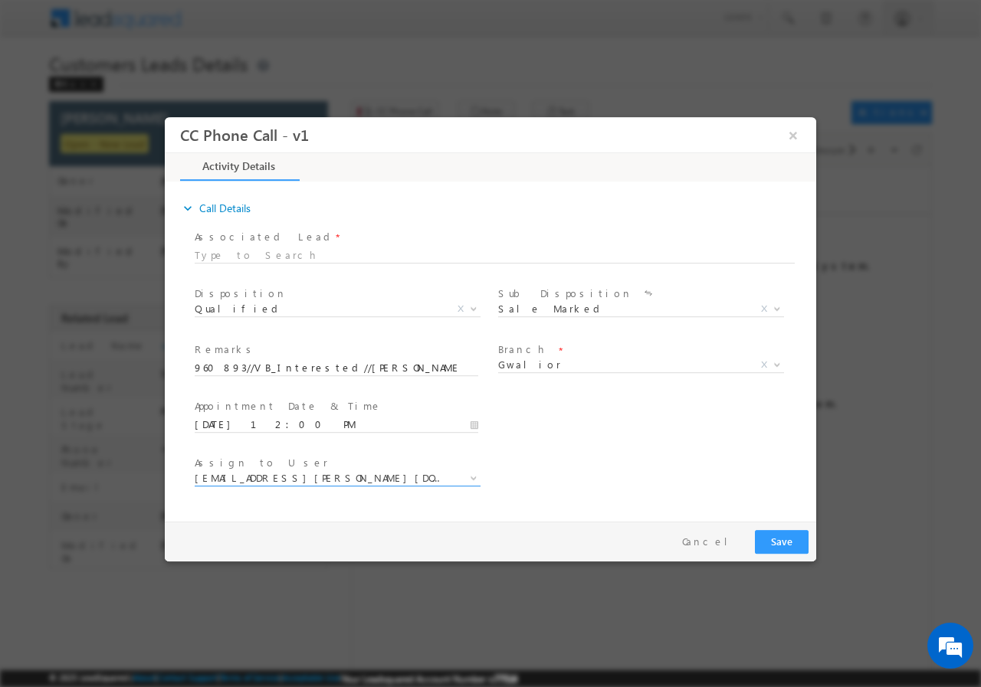
click at [302, 476] on span "abhishek.sengar@sgrlimited.in" at bounding box center [319, 477] width 249 height 14
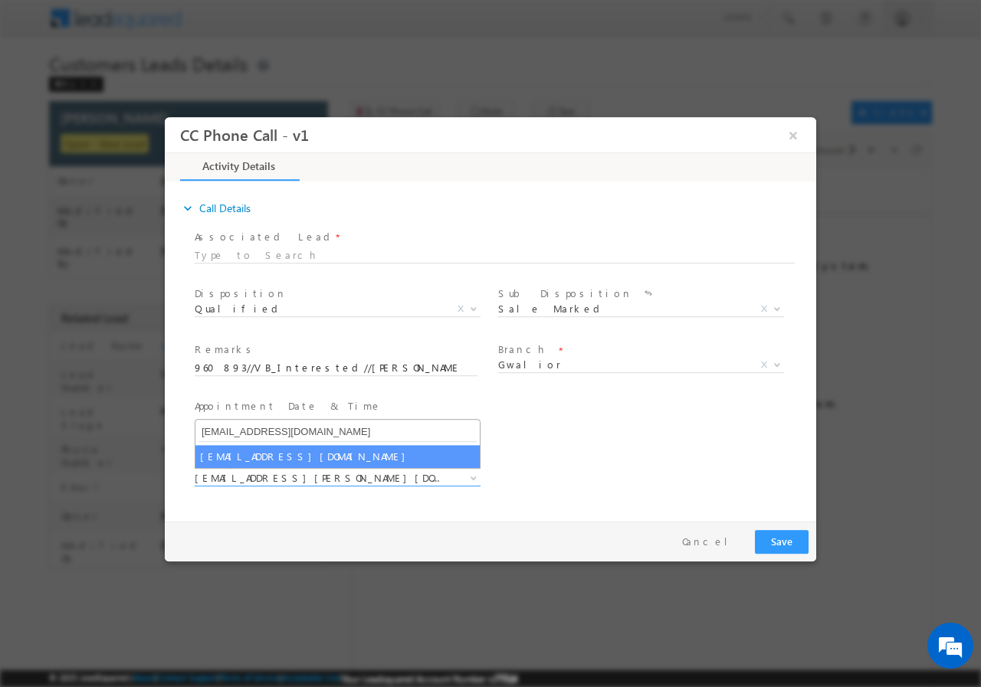
type input "vishal.g@sgrlimited.in"
select select "vishal.g@sgrlimited.in"
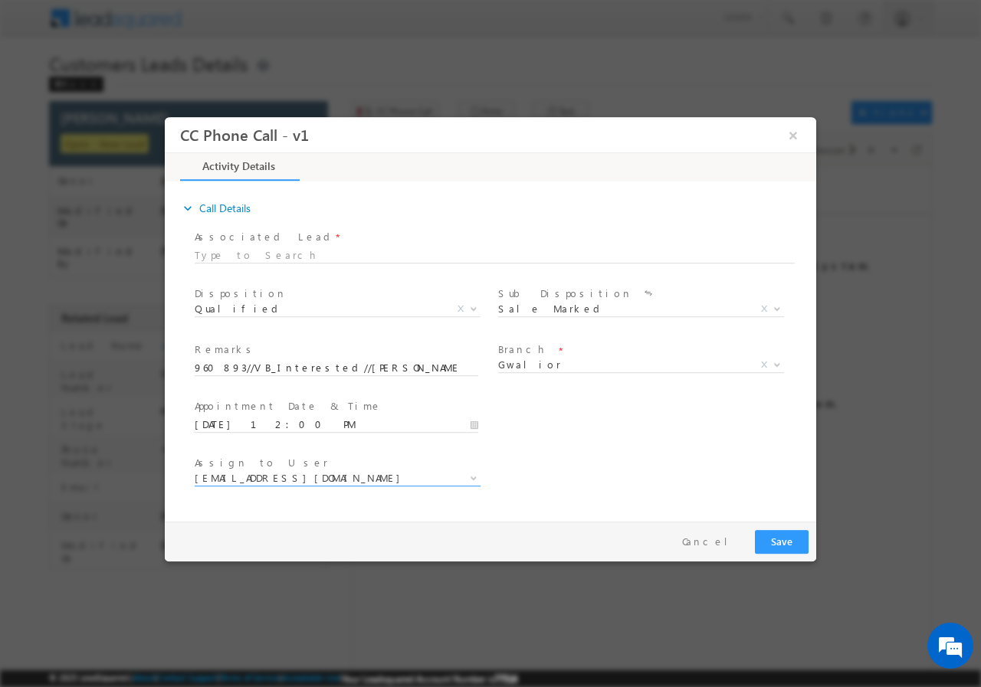
click at [649, 434] on div "User Branch * Appointment Date & Time * 10/10/2025 12:00 PM" at bounding box center [504, 423] width 624 height 57
click at [784, 542] on button "Save" at bounding box center [782, 541] width 54 height 24
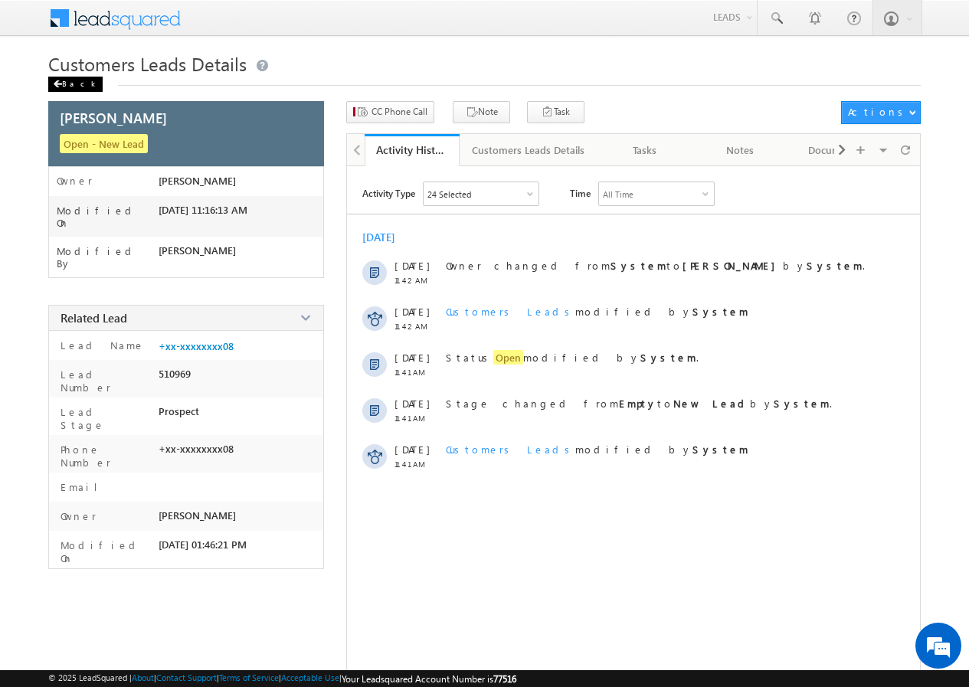
click at [58, 85] on span at bounding box center [57, 84] width 9 height 8
